Goal: Find specific page/section: Find specific page/section

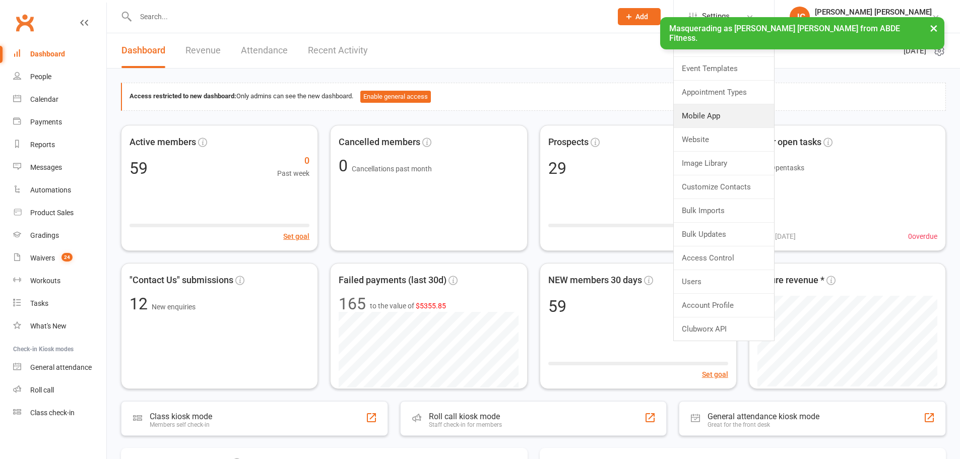
click at [751, 110] on link "Mobile App" at bounding box center [724, 115] width 100 height 23
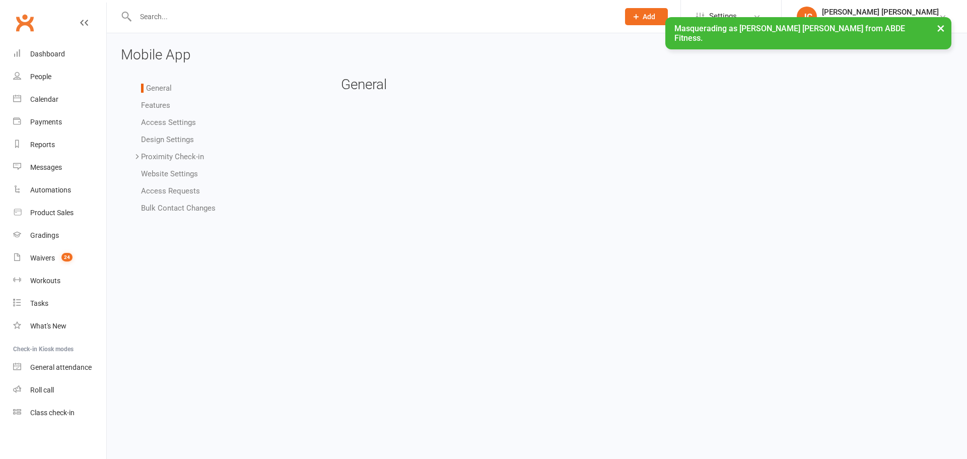
click at [740, 10] on link "Settings" at bounding box center [731, 16] width 70 height 23
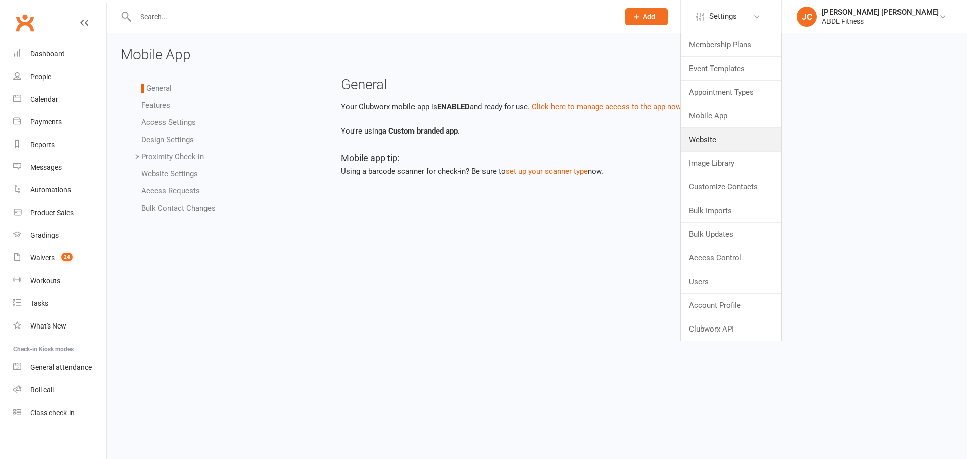
click at [740, 140] on link "Website" at bounding box center [731, 139] width 100 height 23
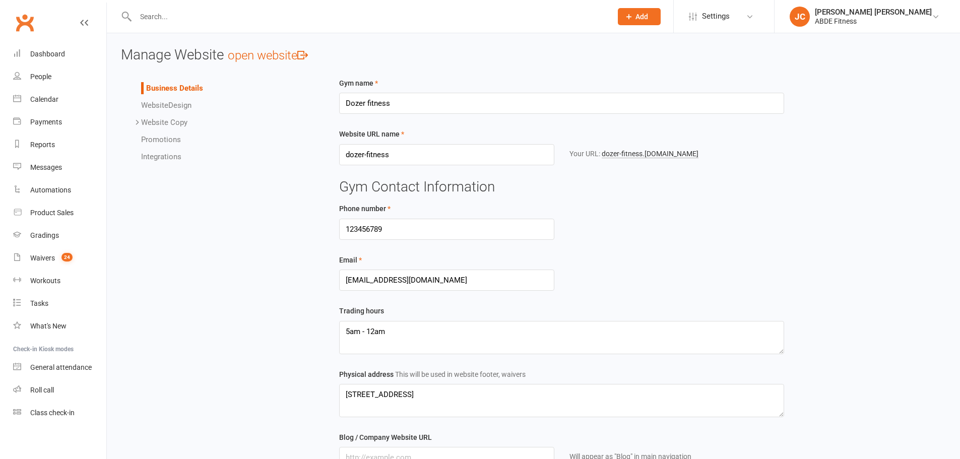
click at [167, 153] on link "Integrations" at bounding box center [161, 156] width 40 height 9
